Goal: Task Accomplishment & Management: Use online tool/utility

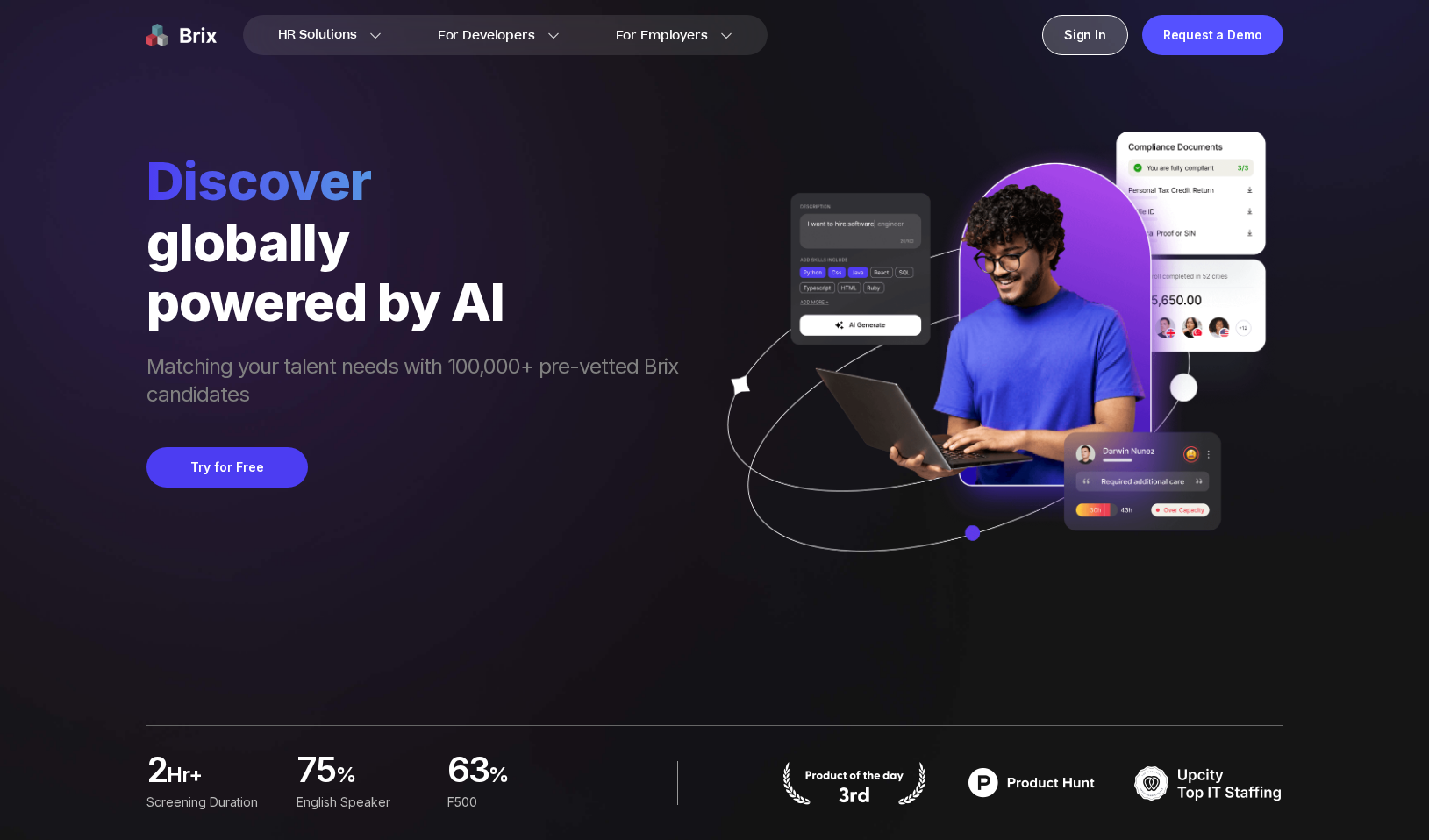
click at [1086, 20] on div "Sign In" at bounding box center [1085, 35] width 86 height 41
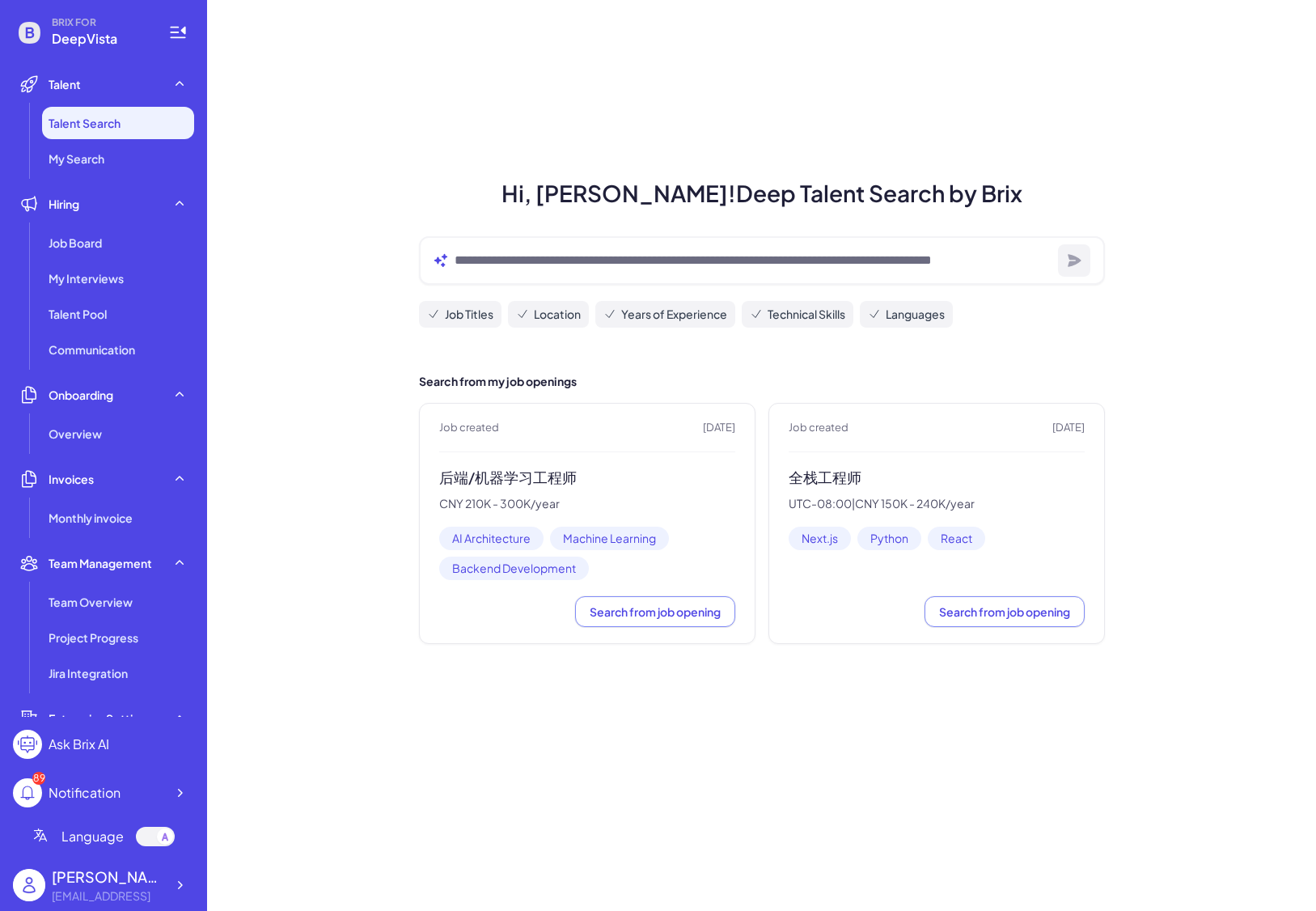
click at [492, 480] on h3 "后端/机器学习工程师" at bounding box center [587, 477] width 296 height 18
click at [99, 246] on span "Job Board" at bounding box center [75, 243] width 54 height 16
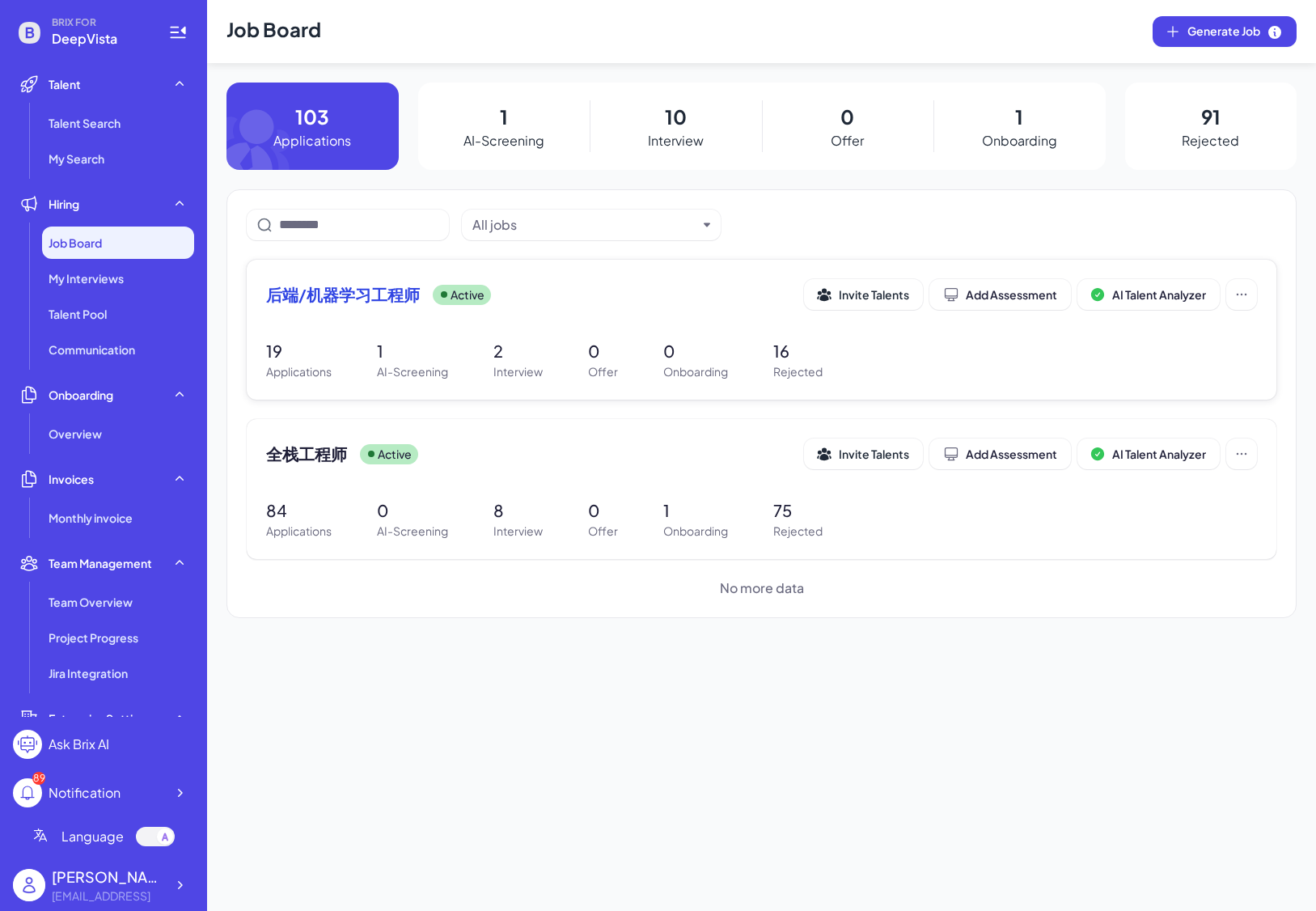
click at [383, 288] on span "后端/机器学习工程师" at bounding box center [343, 294] width 153 height 23
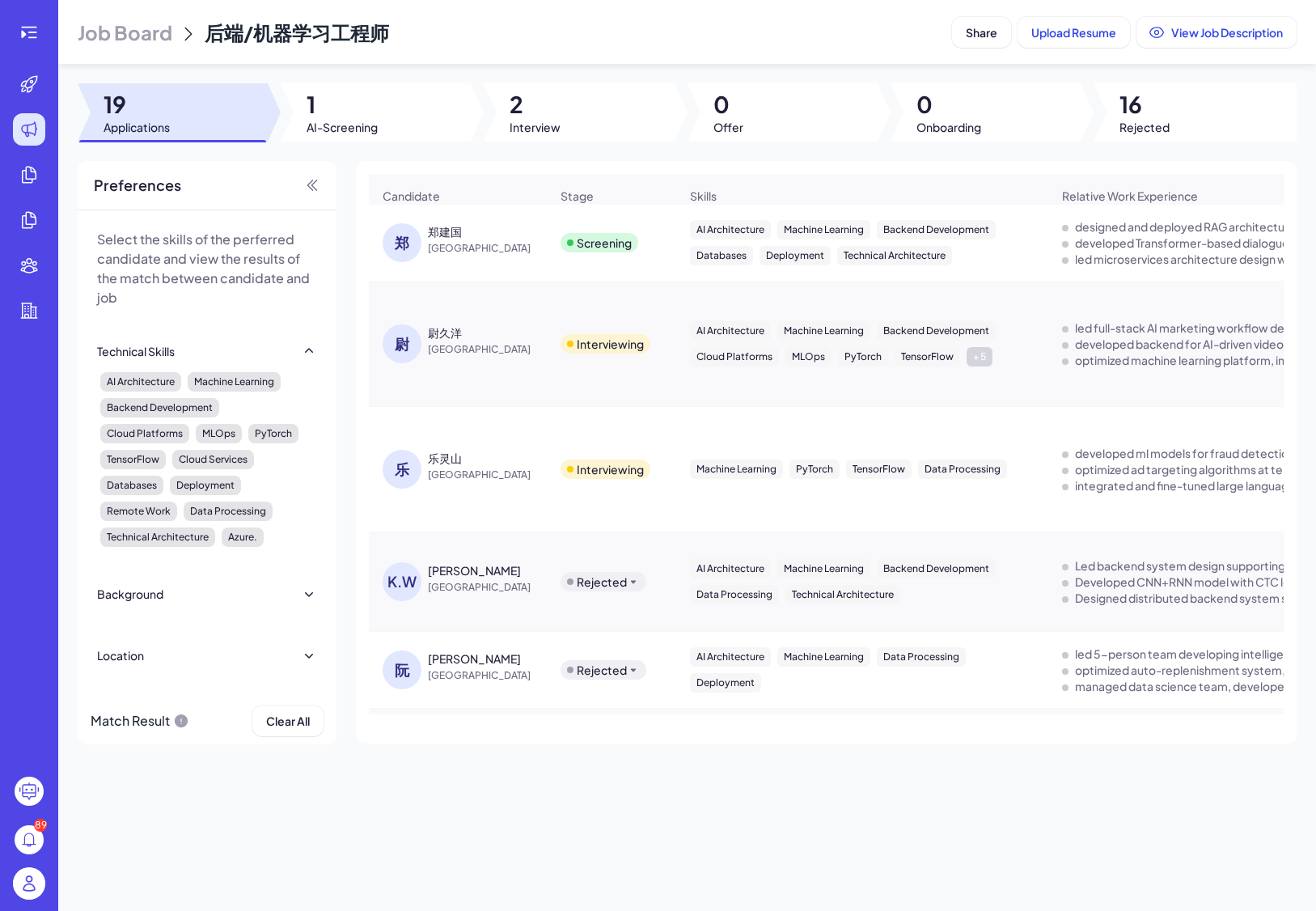
click at [446, 237] on div "郑建国" at bounding box center [444, 232] width 34 height 16
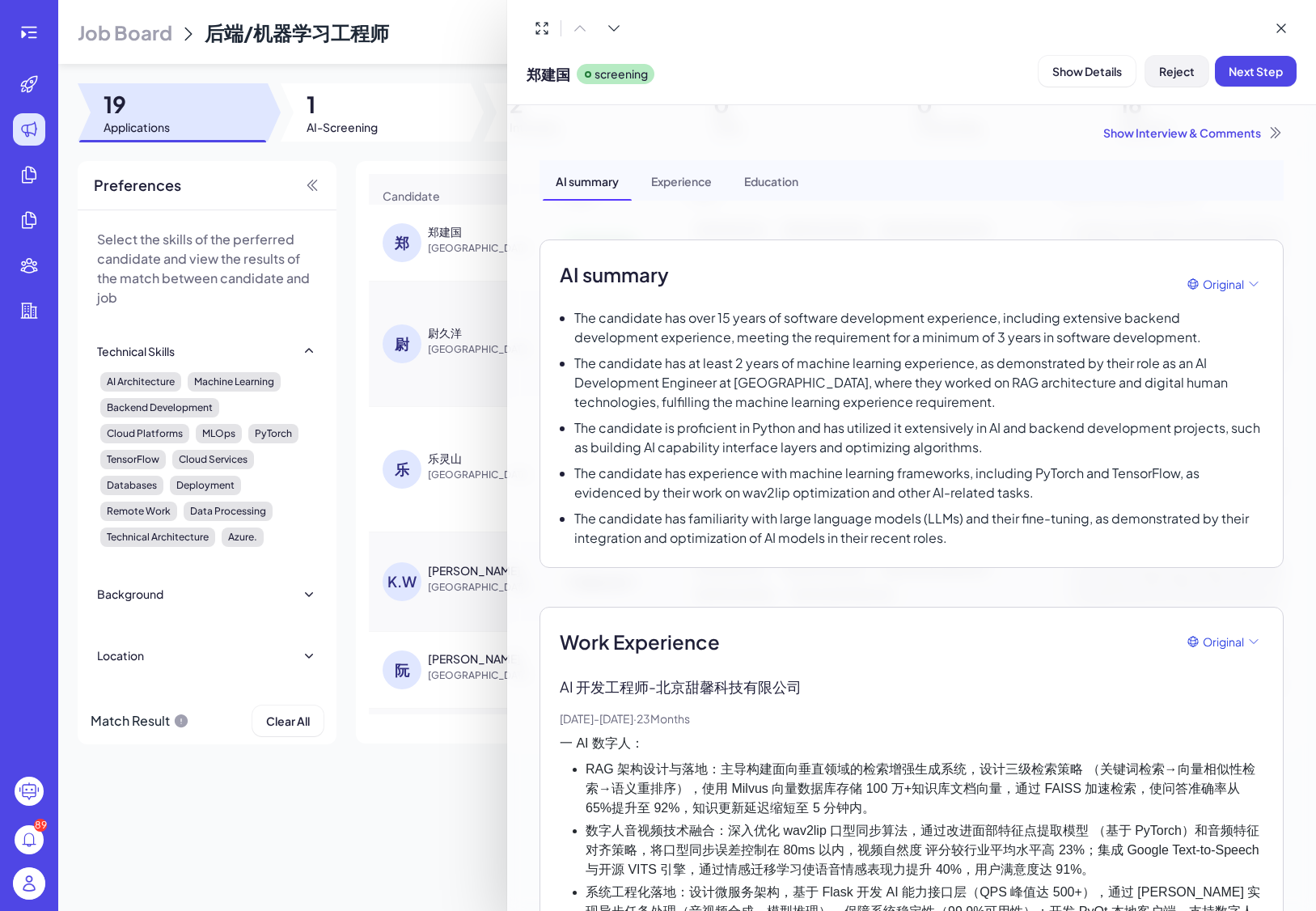
click at [1165, 67] on span "Reject" at bounding box center [1176, 71] width 36 height 15
click at [1269, 171] on span "Ok" at bounding box center [1266, 175] width 16 height 15
click at [1280, 34] on icon at bounding box center [1281, 28] width 16 height 16
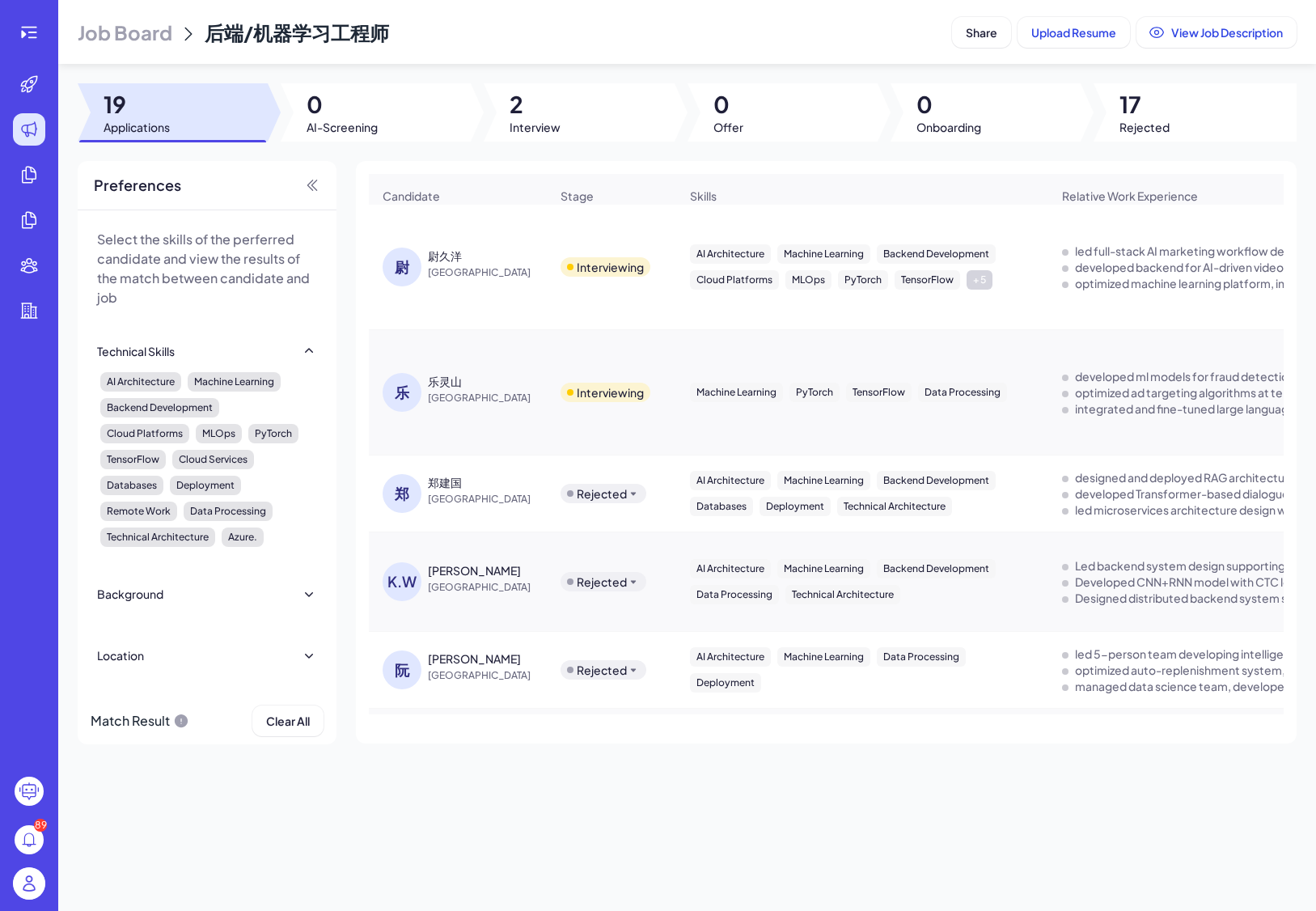
click at [455, 268] on span "China" at bounding box center [488, 273] width 121 height 16
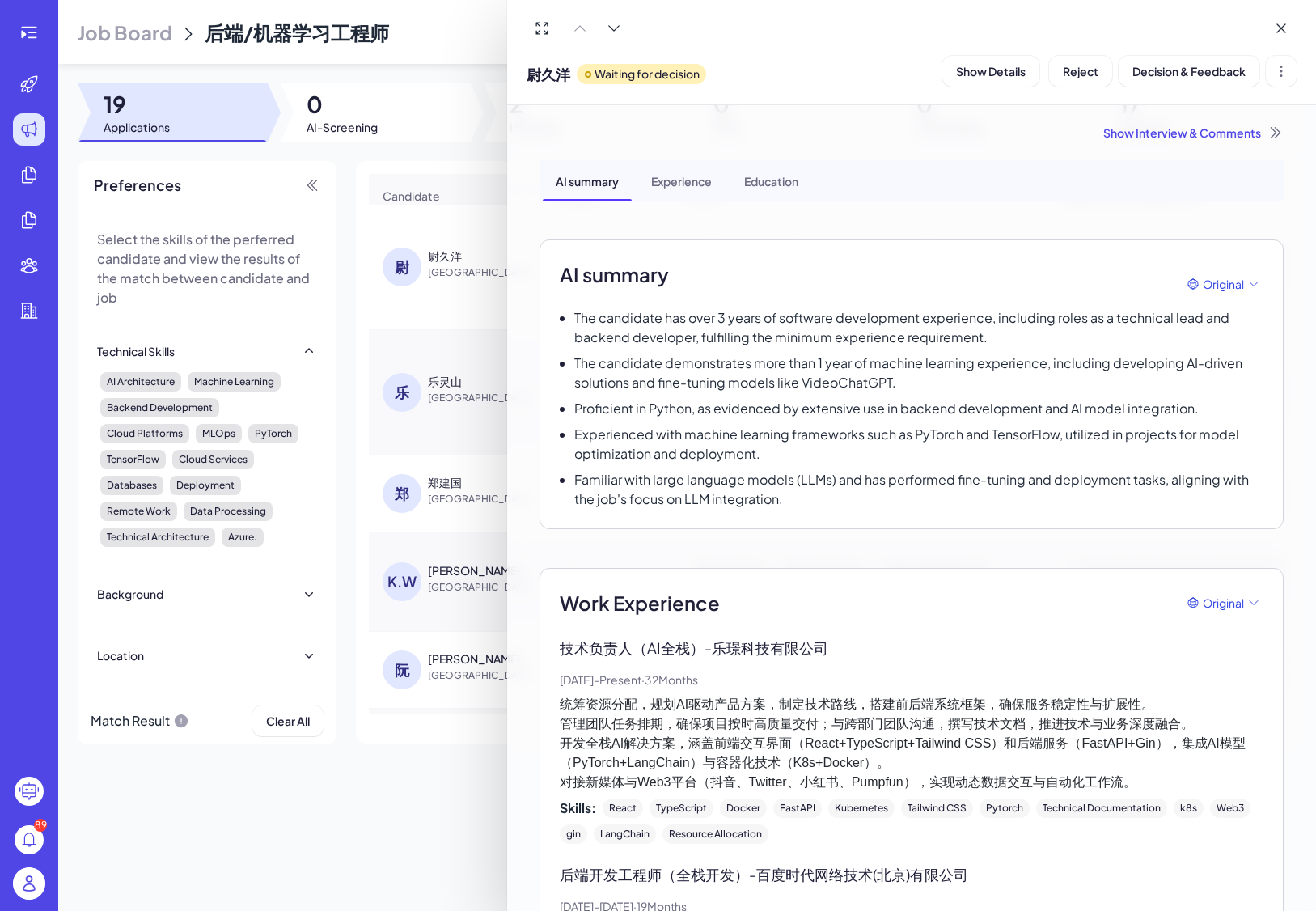
click at [402, 167] on div at bounding box center [658, 456] width 1316 height 911
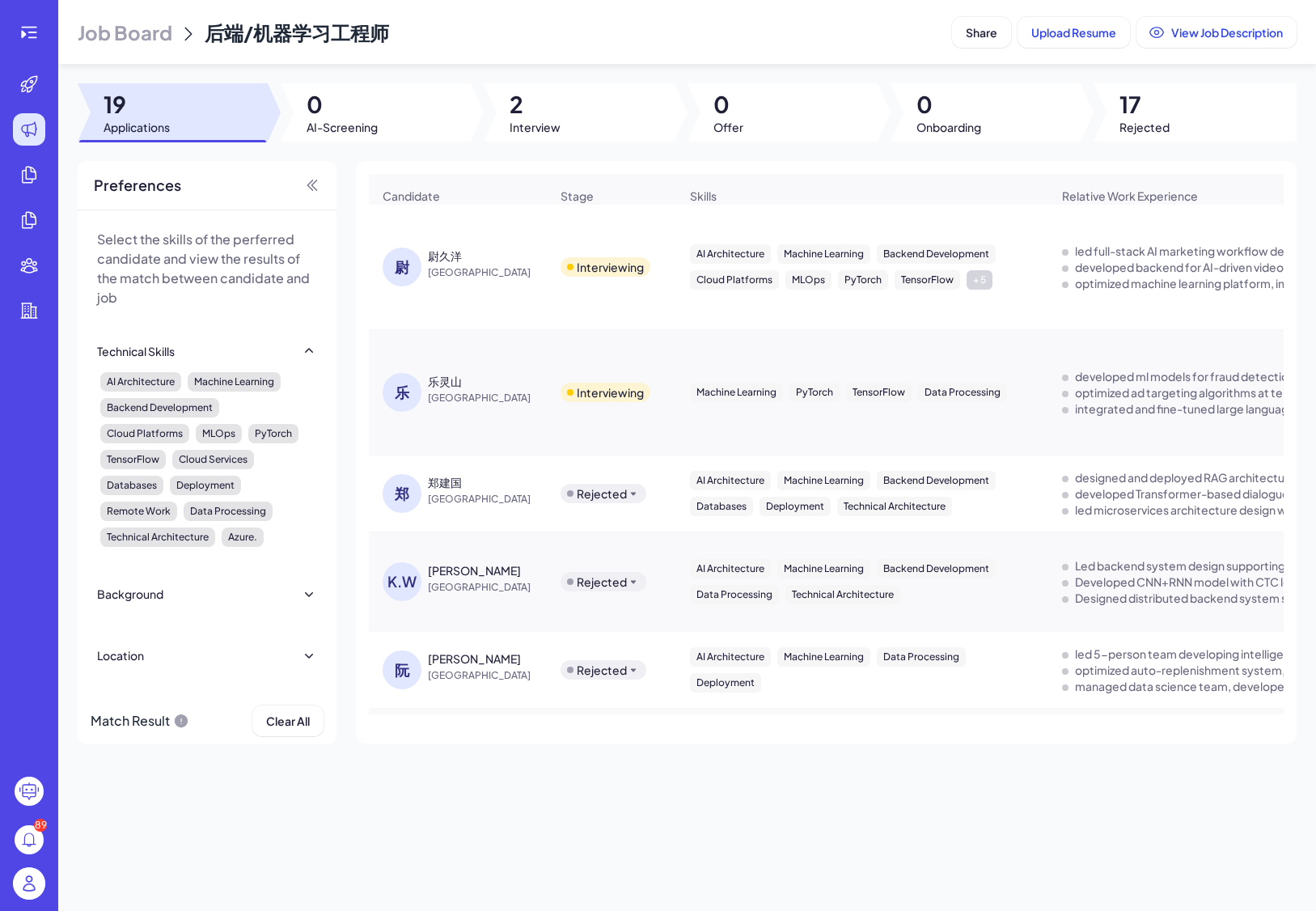
click at [136, 35] on span "Job Board" at bounding box center [125, 32] width 95 height 26
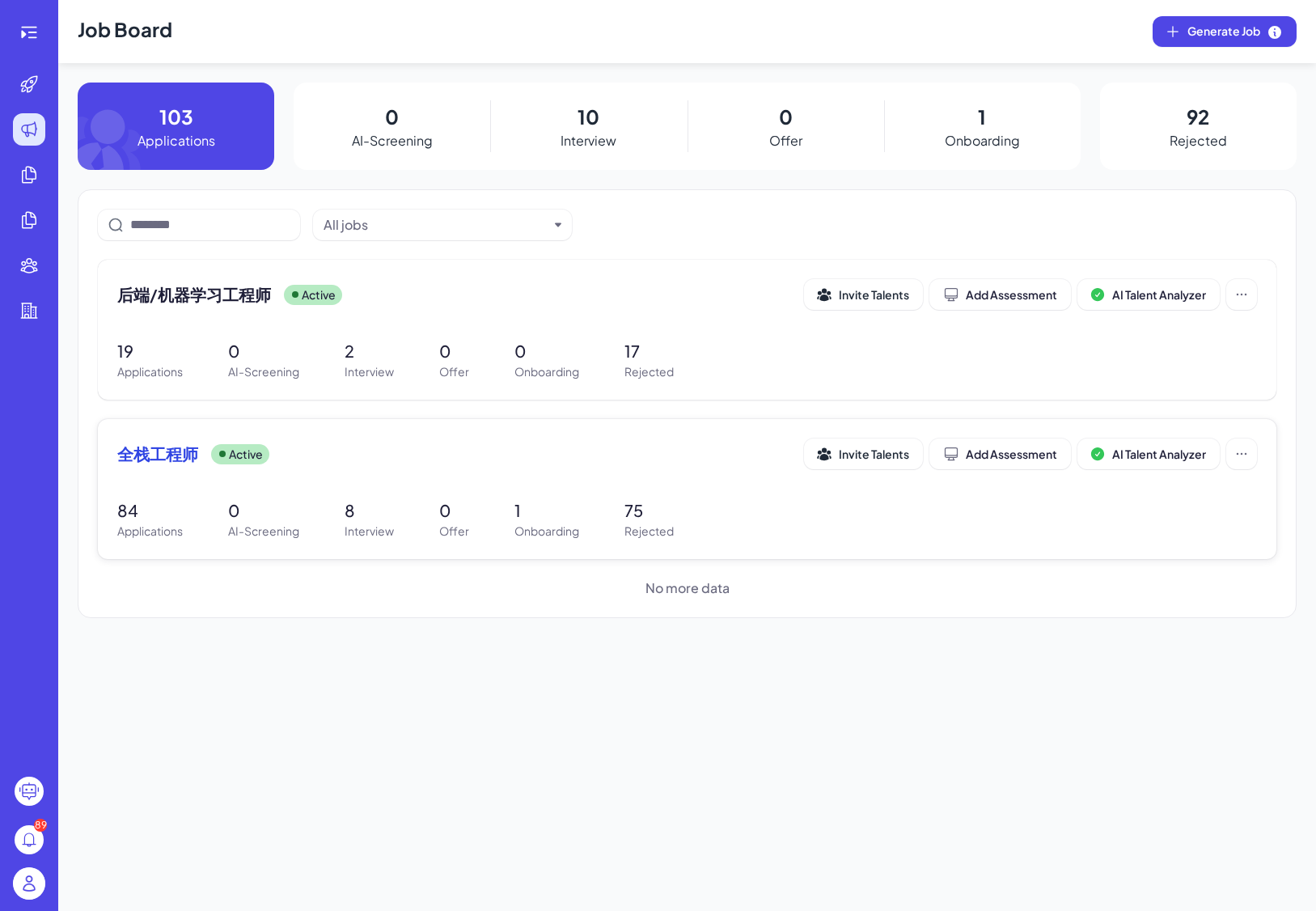
click at [168, 453] on span "全栈工程师" at bounding box center [158, 454] width 81 height 23
